Goal: Information Seeking & Learning: Check status

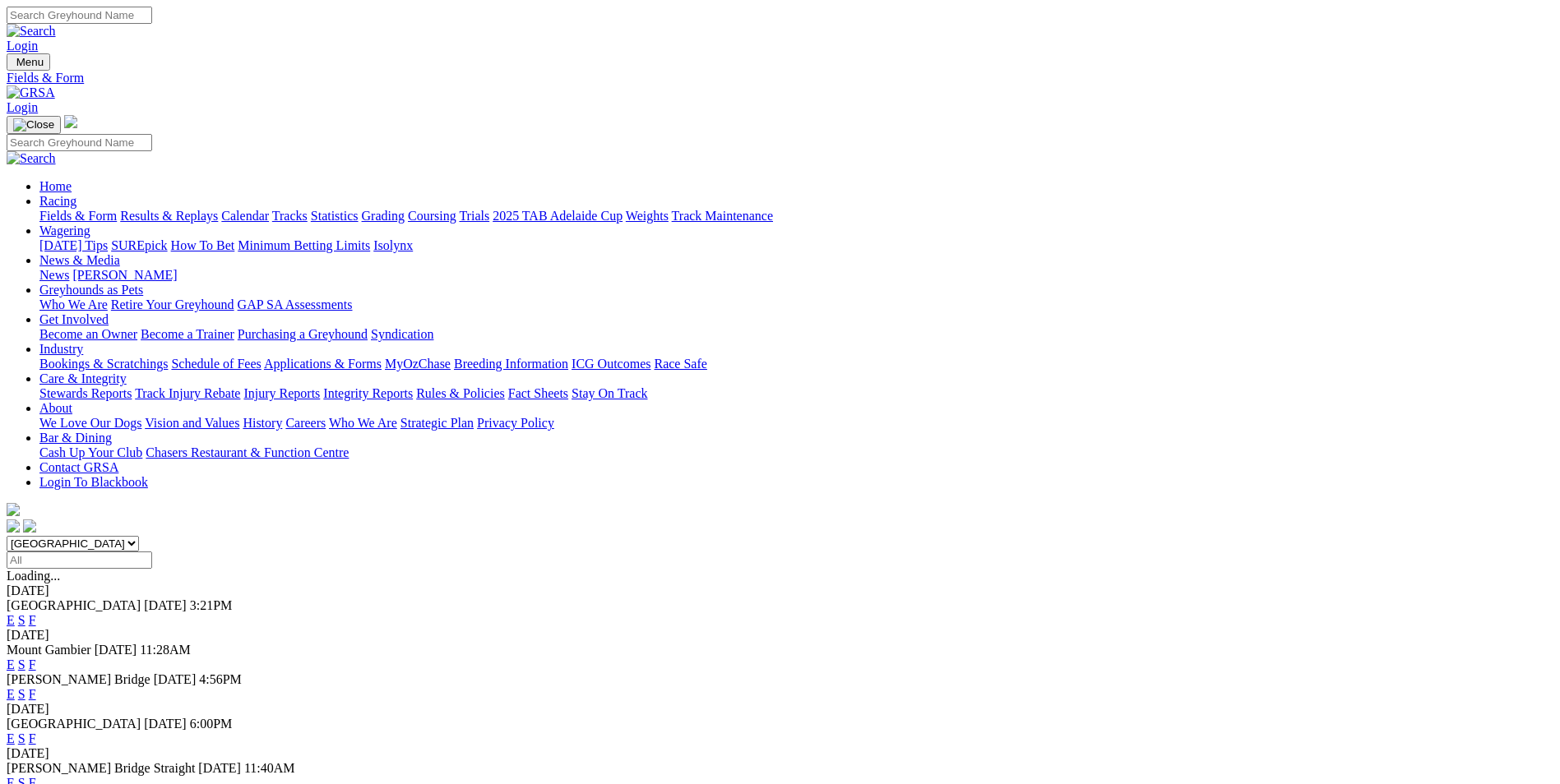
click at [218, 209] on link "Results & Replays" at bounding box center [169, 215] width 98 height 14
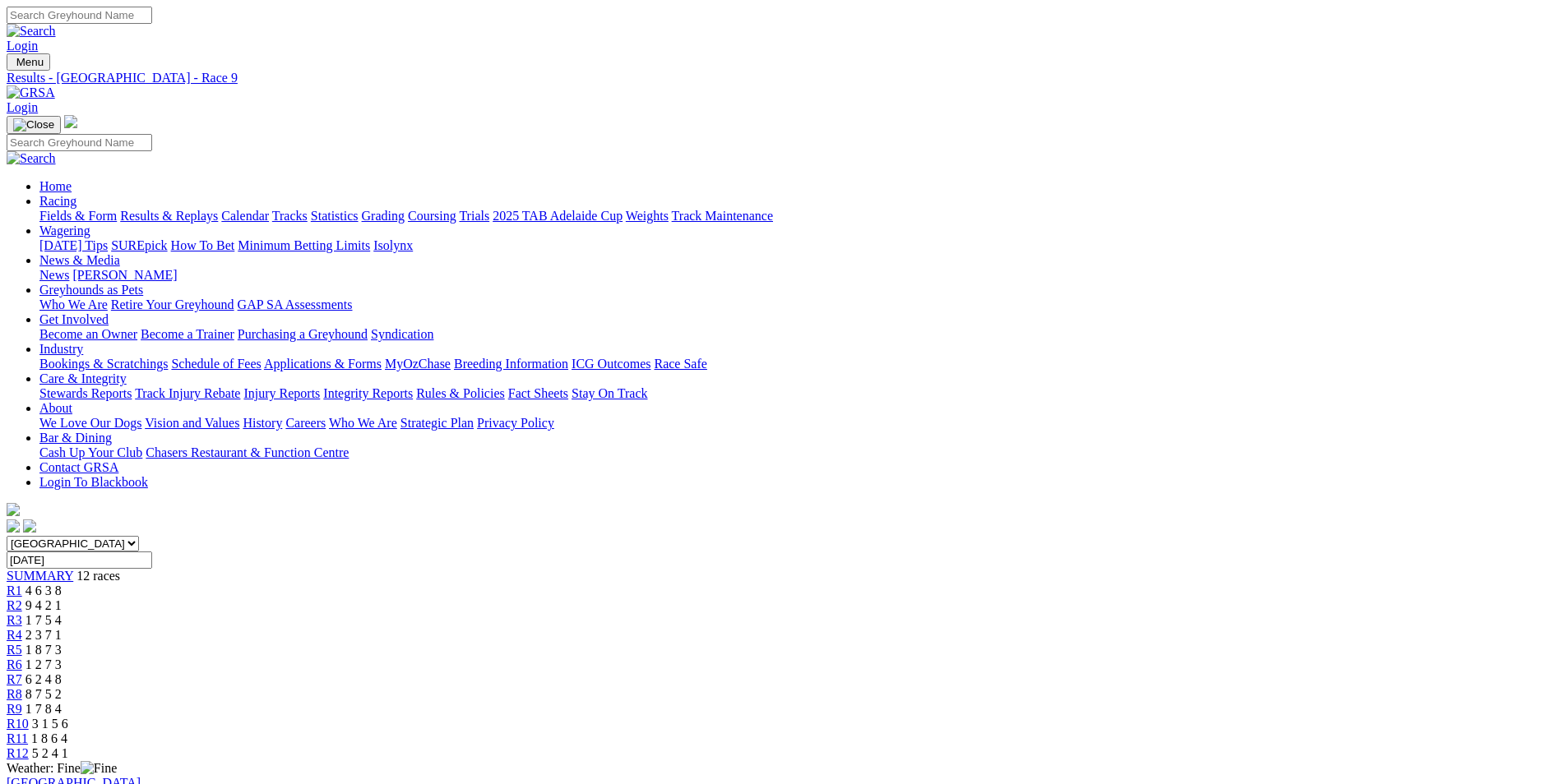
scroll to position [246, 0]
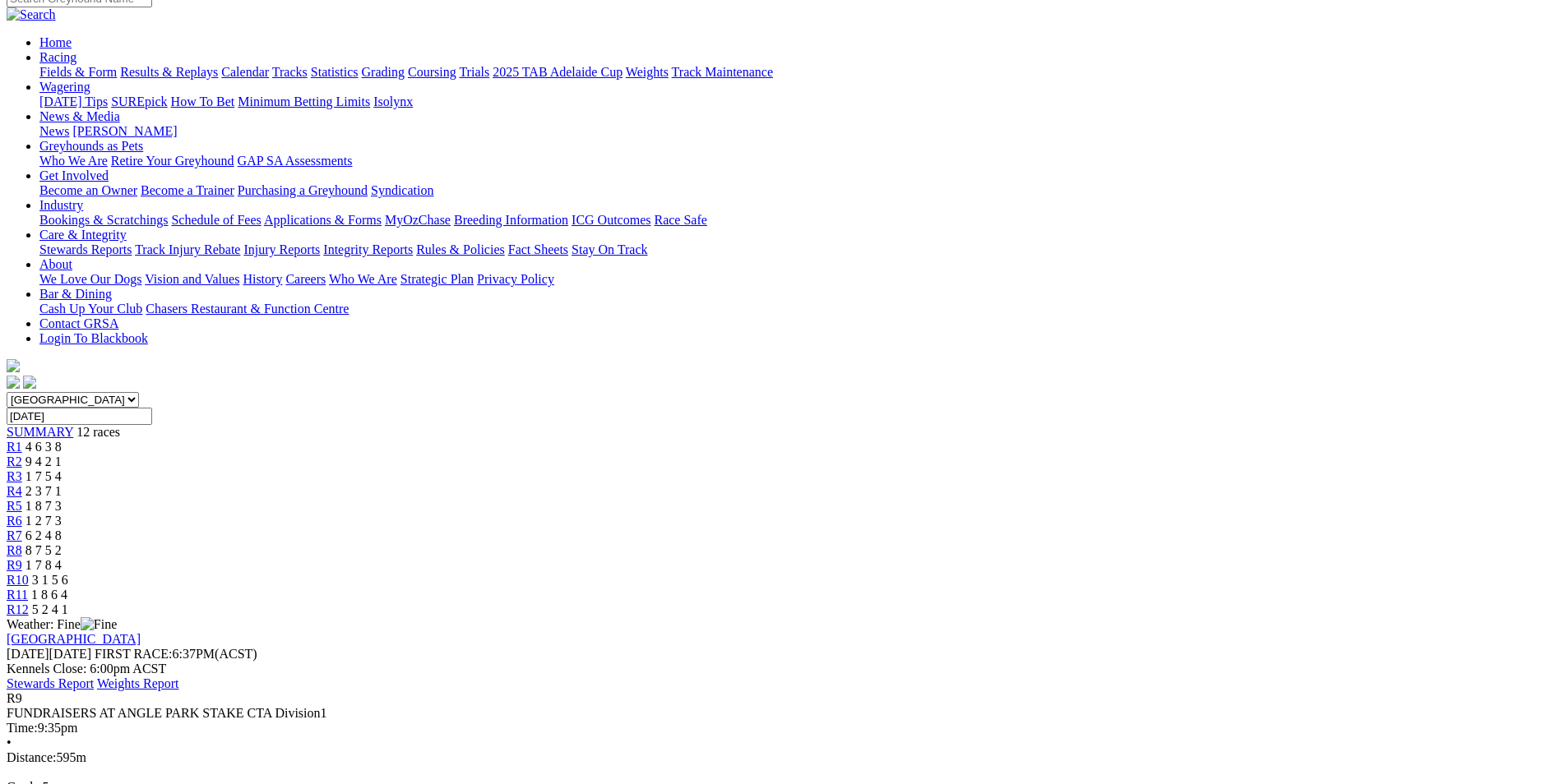
scroll to position [0, 0]
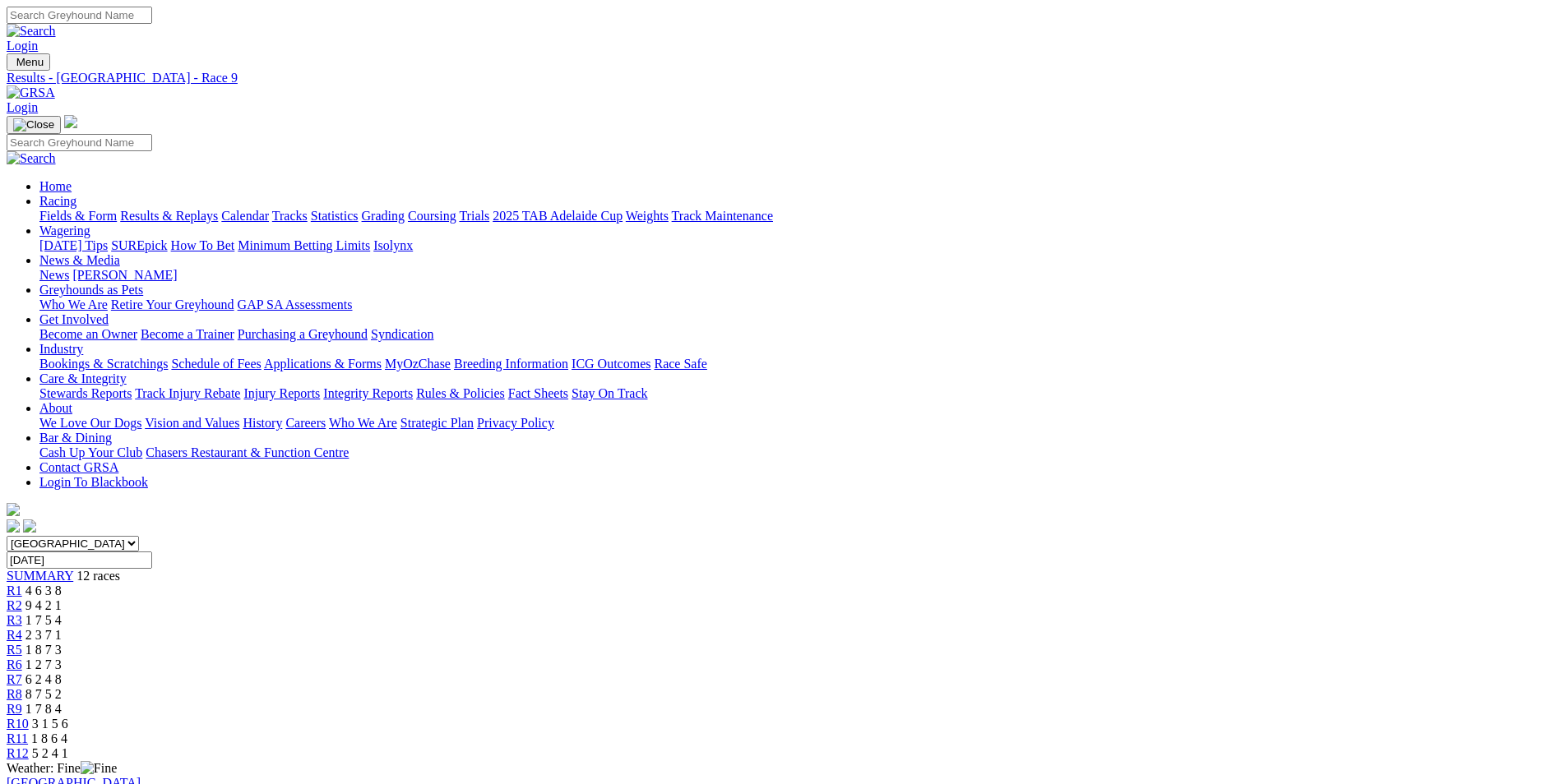
click at [62, 687] on span "8 7 5 2" at bounding box center [44, 694] width 36 height 14
click at [62, 672] on span "6 2 4 8" at bounding box center [44, 679] width 36 height 14
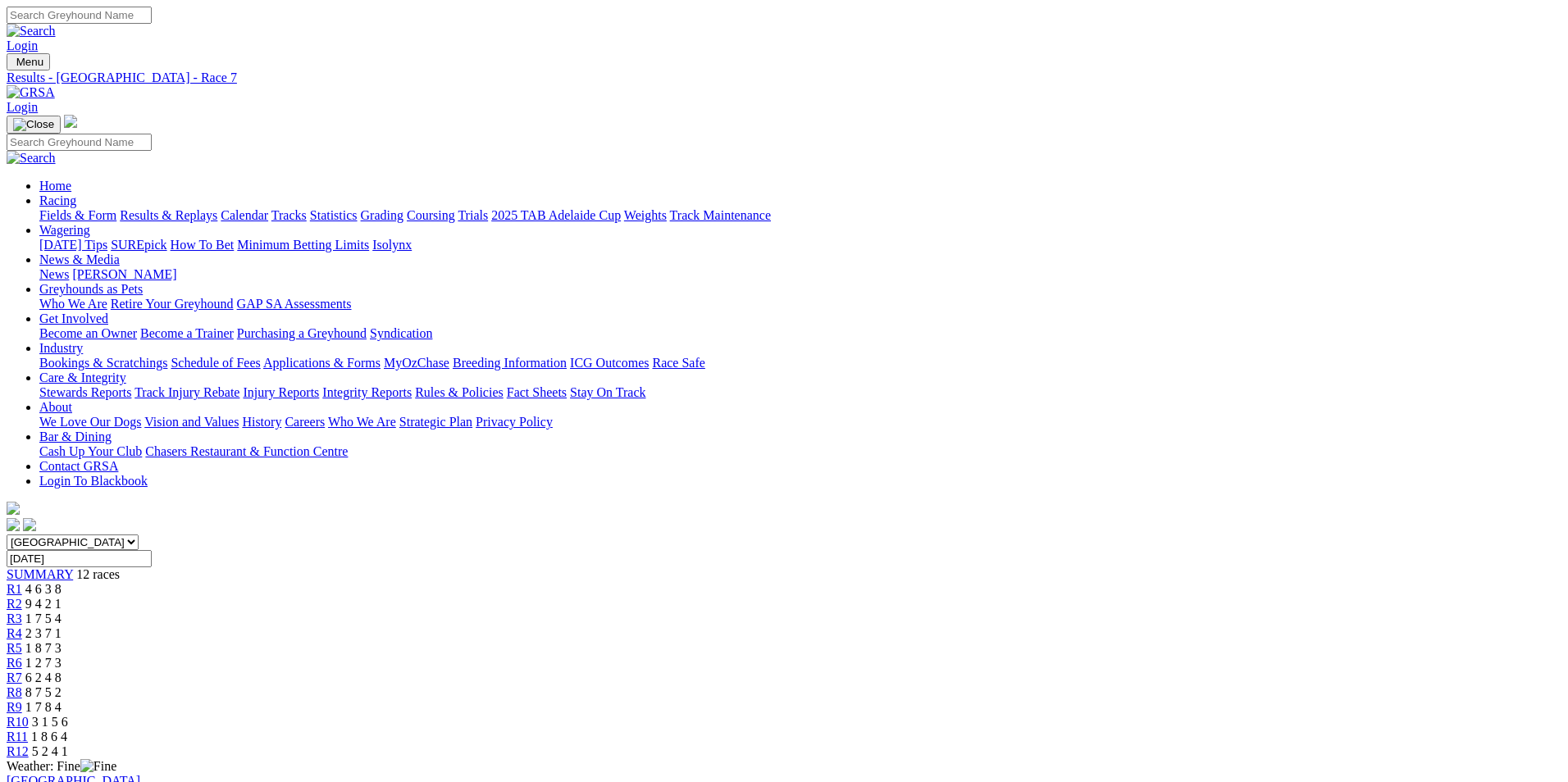
drag, startPoint x: 961, startPoint y: 52, endPoint x: 837, endPoint y: 9, distance: 131.2
